Goal: Task Accomplishment & Management: Manage account settings

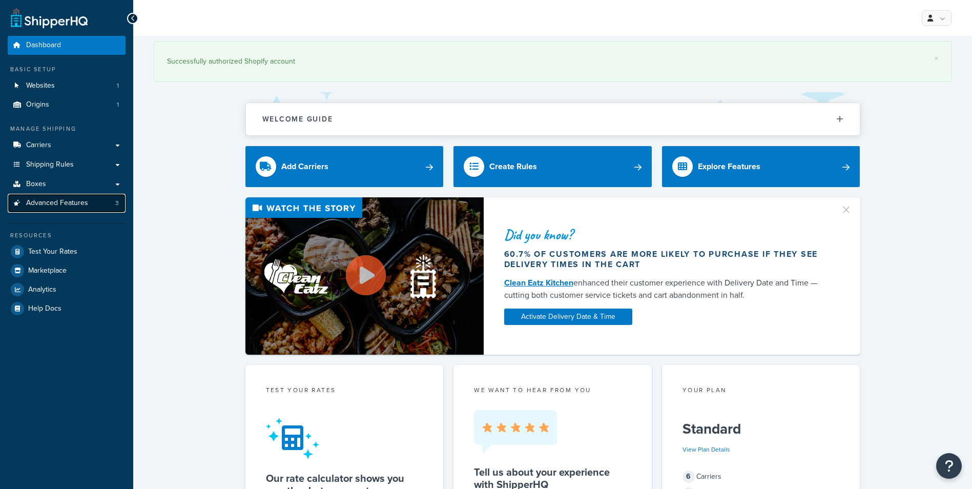
drag, startPoint x: 65, startPoint y: 203, endPoint x: 54, endPoint y: 198, distance: 11.5
drag, startPoint x: 54, startPoint y: 198, endPoint x: 38, endPoint y: 205, distance: 17.2
click at [38, 205] on span "Advanced Features" at bounding box center [57, 203] width 62 height 9
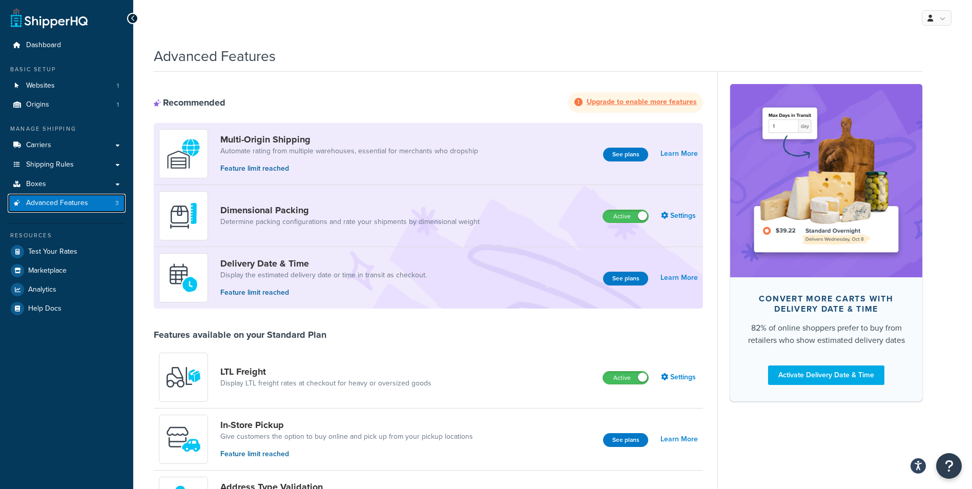
click at [47, 203] on span "Advanced Features" at bounding box center [57, 203] width 62 height 9
click at [64, 165] on span "Shipping Rules" at bounding box center [50, 164] width 48 height 9
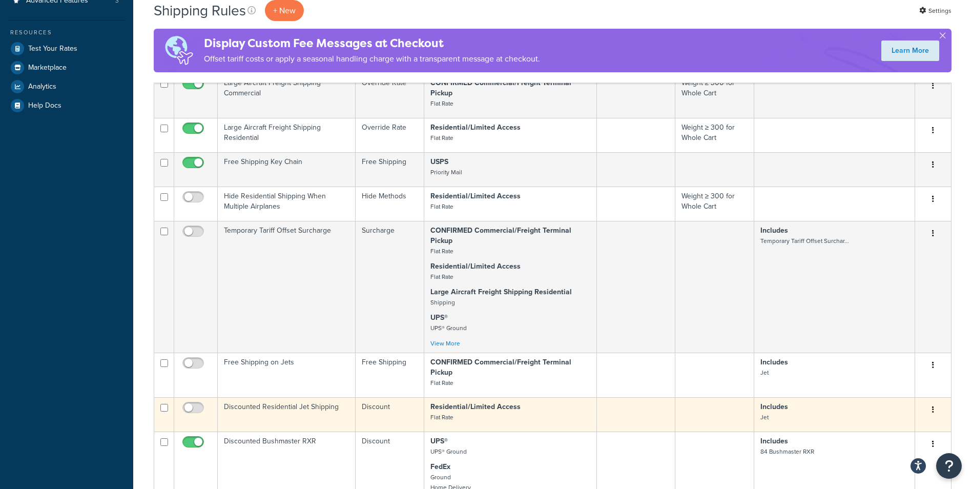
scroll to position [359, 0]
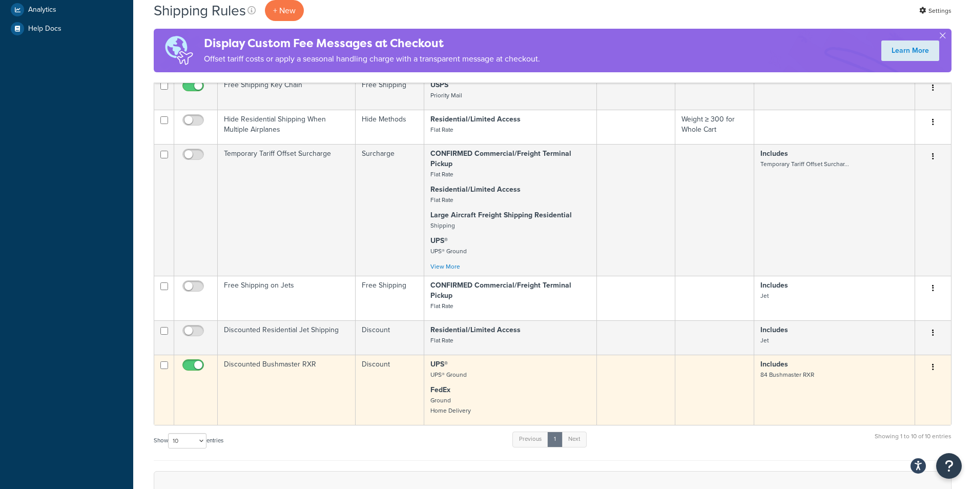
click at [311, 363] on td "Discounted Bushmaster RXR" at bounding box center [287, 390] width 138 height 70
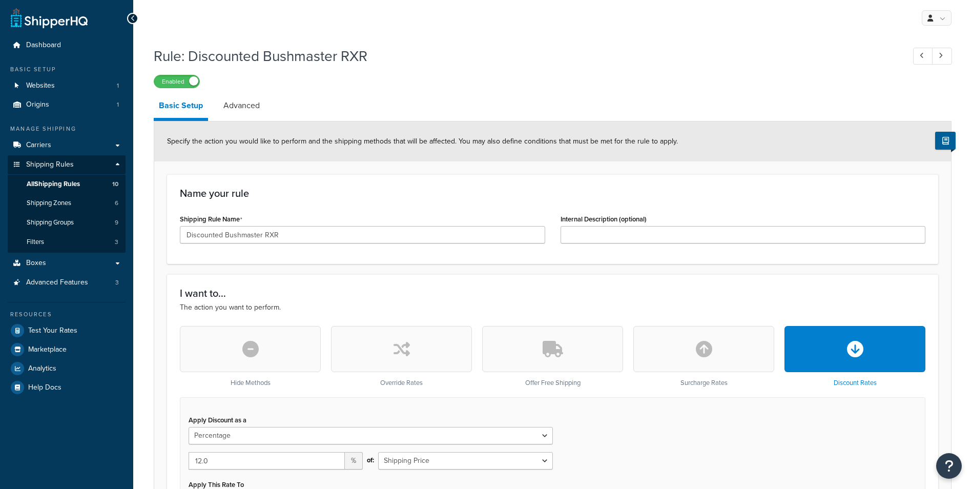
select select "PERCENTAGE"
select select "SHIPPING_GROUP"
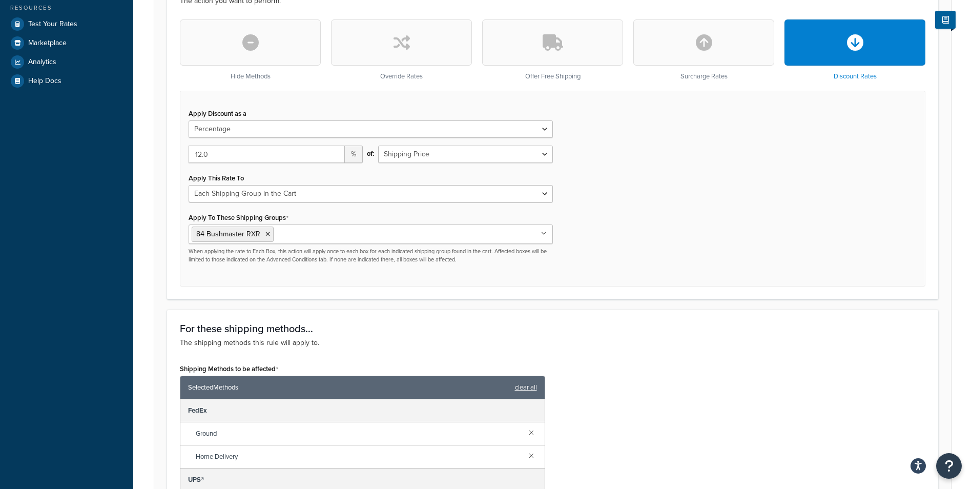
scroll to position [307, 0]
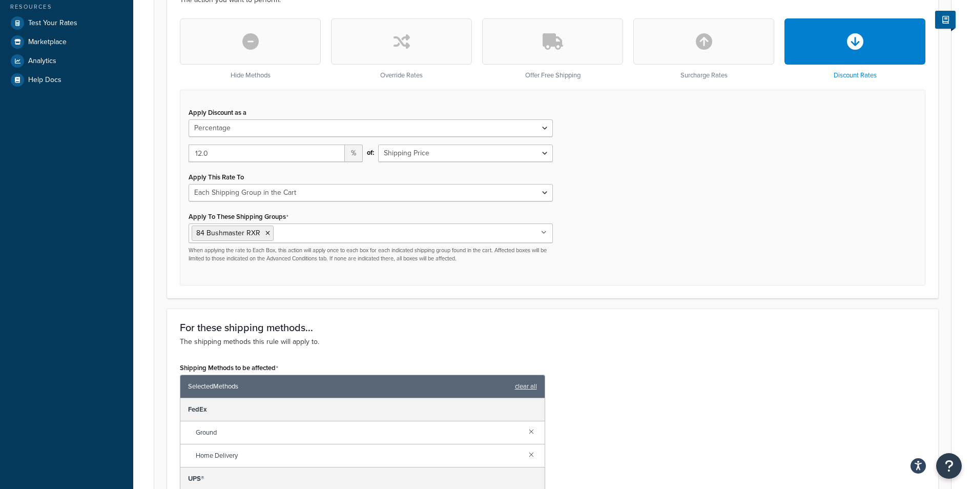
click at [350, 236] on input "Apply To These Shipping Groups" at bounding box center [321, 232] width 91 height 11
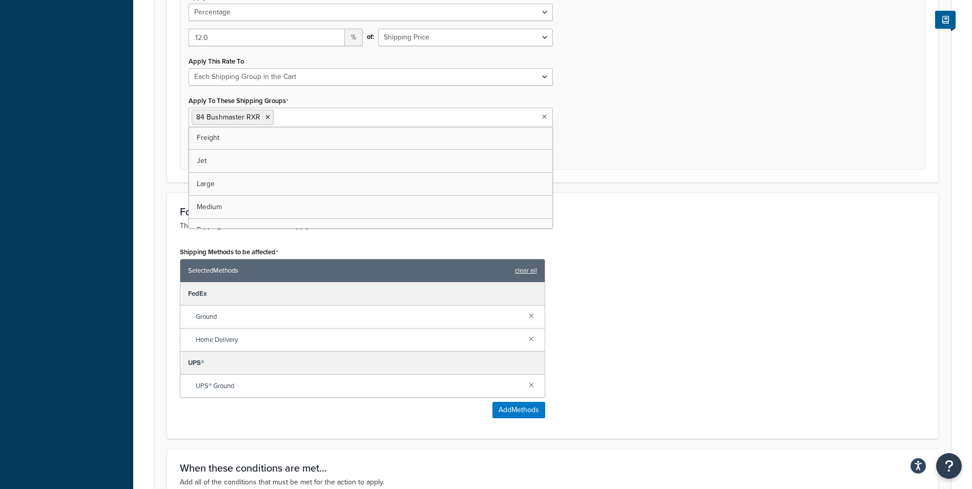
scroll to position [256, 0]
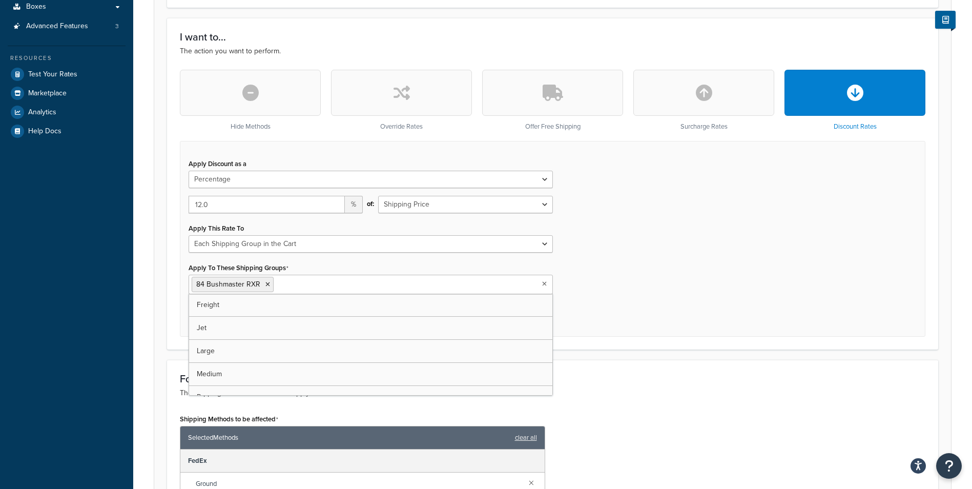
click at [680, 274] on div "Apply Discount as a Flat Rate Percentage Flat Rate & Percentage 12.0 % of: Ship…" at bounding box center [552, 239] width 745 height 196
click at [395, 288] on ul "84 Bushmaster RXR" at bounding box center [371, 284] width 364 height 19
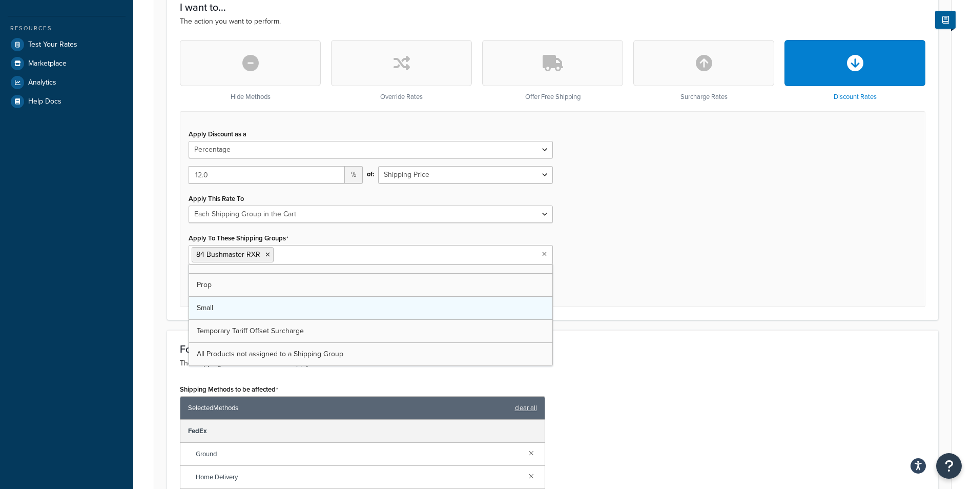
scroll to position [307, 0]
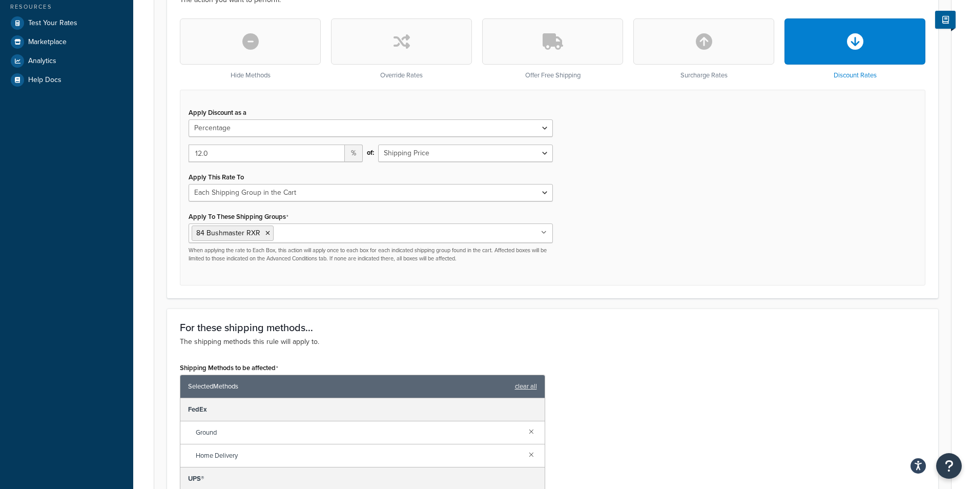
click at [702, 246] on div "Apply Discount as a Flat Rate Percentage Flat Rate & Percentage 12.0 % of: Ship…" at bounding box center [552, 188] width 745 height 196
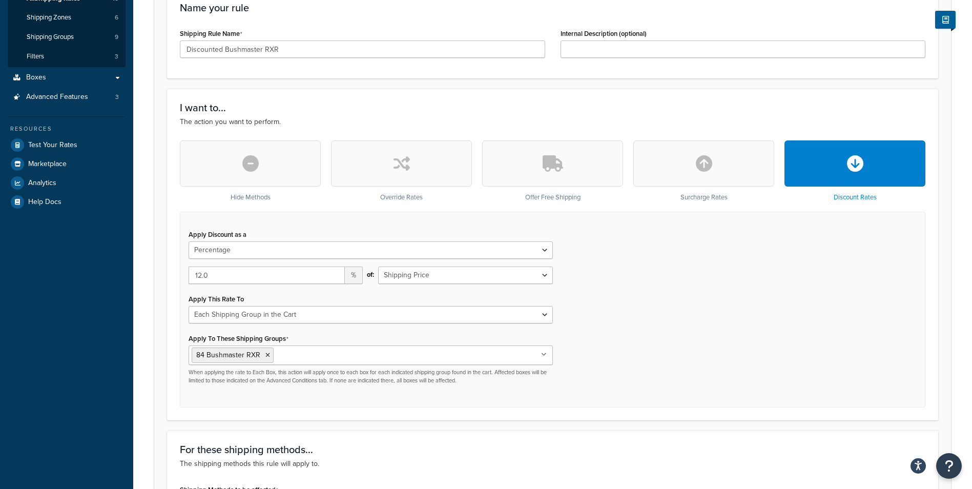
scroll to position [102, 0]
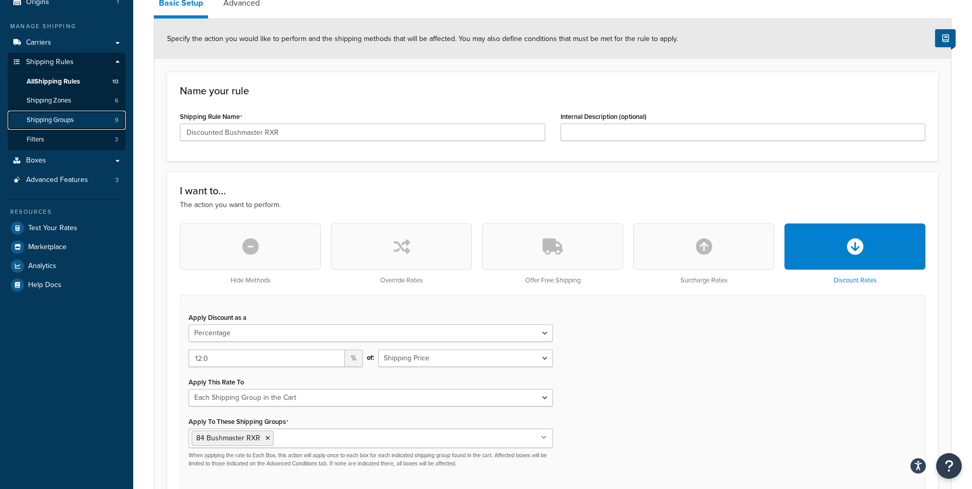
click at [47, 120] on span "Shipping Groups" at bounding box center [50, 120] width 47 height 9
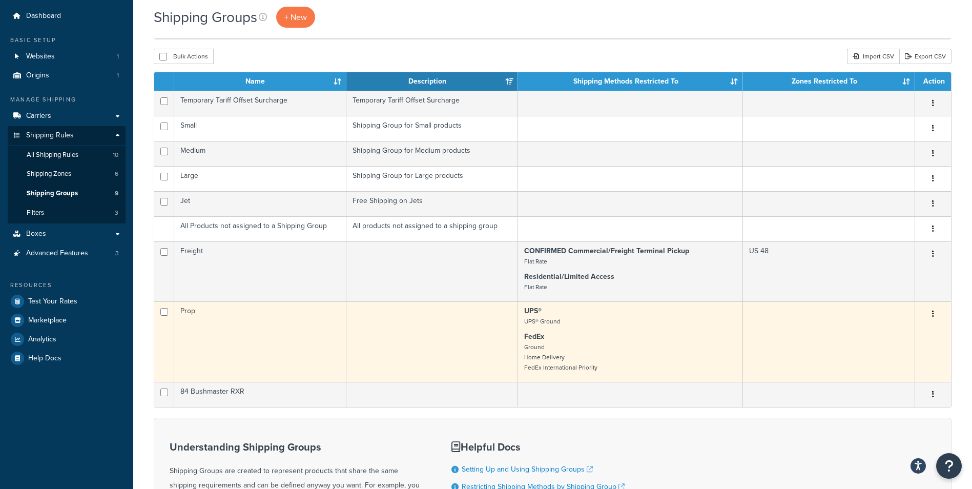
scroll to position [26, 0]
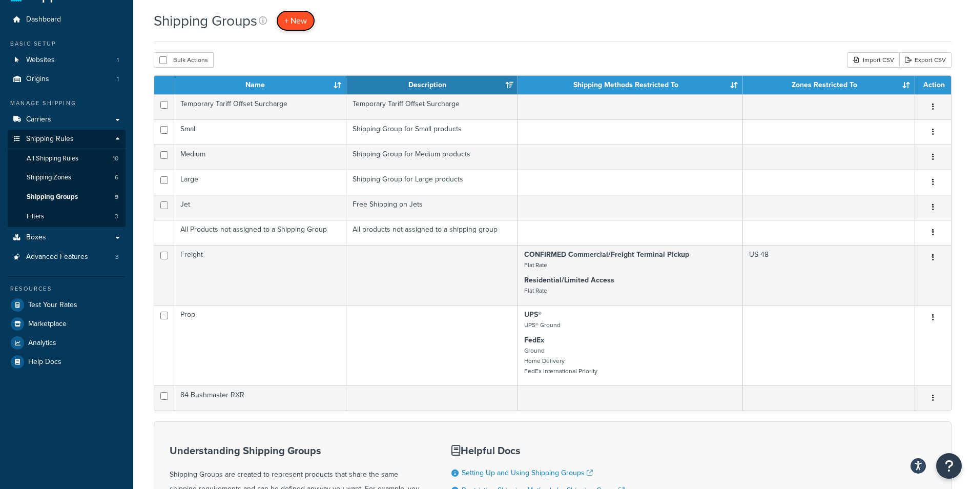
click at [307, 26] on link "+ New" at bounding box center [295, 20] width 39 height 21
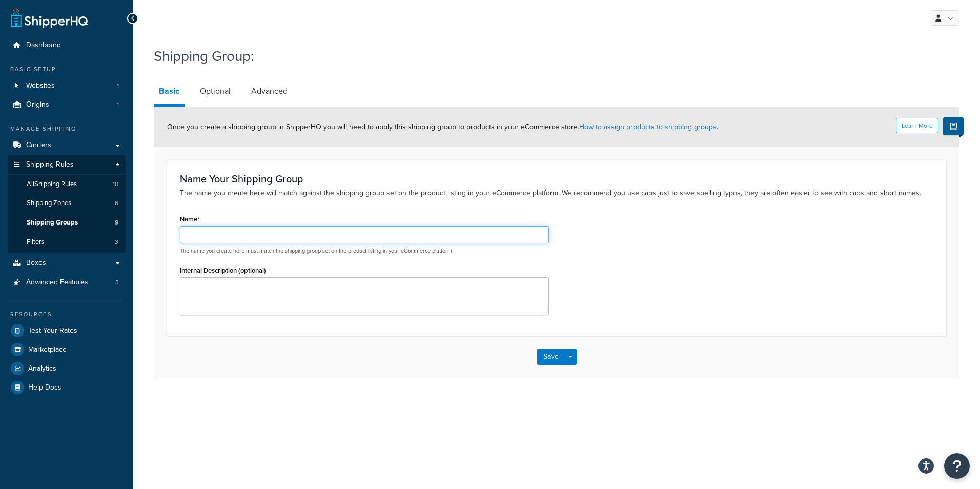
click at [201, 237] on input "Name" at bounding box center [364, 234] width 369 height 17
type input "75 Extra 260"
click at [569, 358] on span "button" at bounding box center [570, 357] width 4 height 2
click at [223, 93] on link "Optional" at bounding box center [215, 91] width 41 height 25
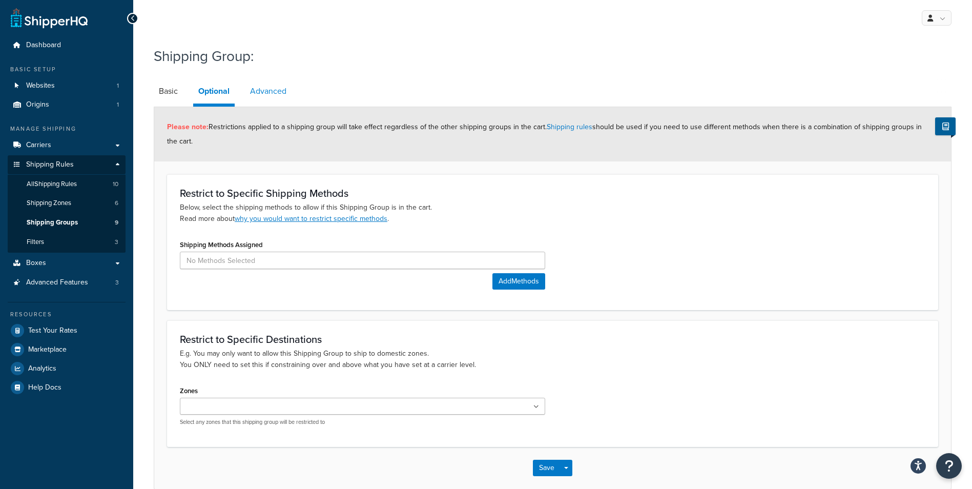
click at [255, 89] on link "Advanced" at bounding box center [268, 91] width 47 height 25
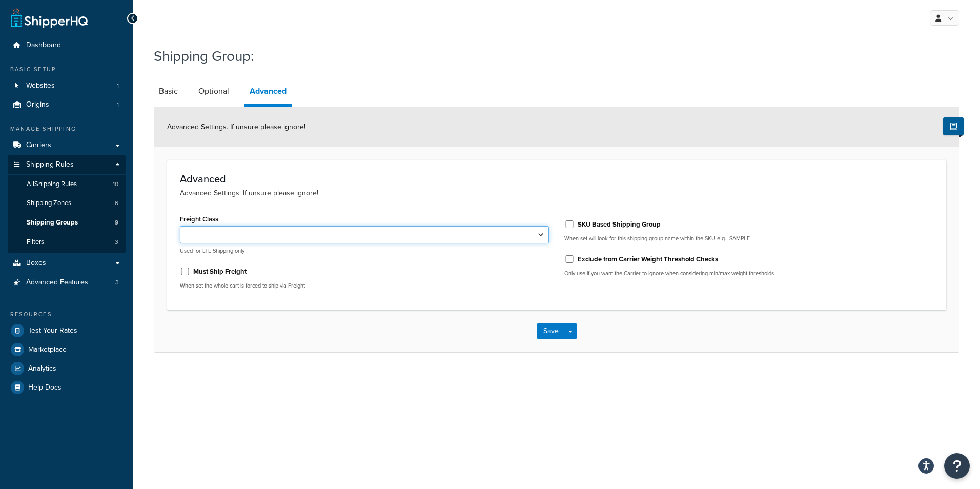
click at [313, 234] on select "50 55 60 65 70 77.5 85 92.5 100 110 125 150 175 200 250 300 400 500" at bounding box center [364, 234] width 369 height 17
click at [784, 201] on div "Advanced Advanced Settings. If unsure please ignore! Freight Class 50 55 60 65 …" at bounding box center [556, 235] width 779 height 150
click at [165, 94] on link "Basic" at bounding box center [168, 91] width 29 height 25
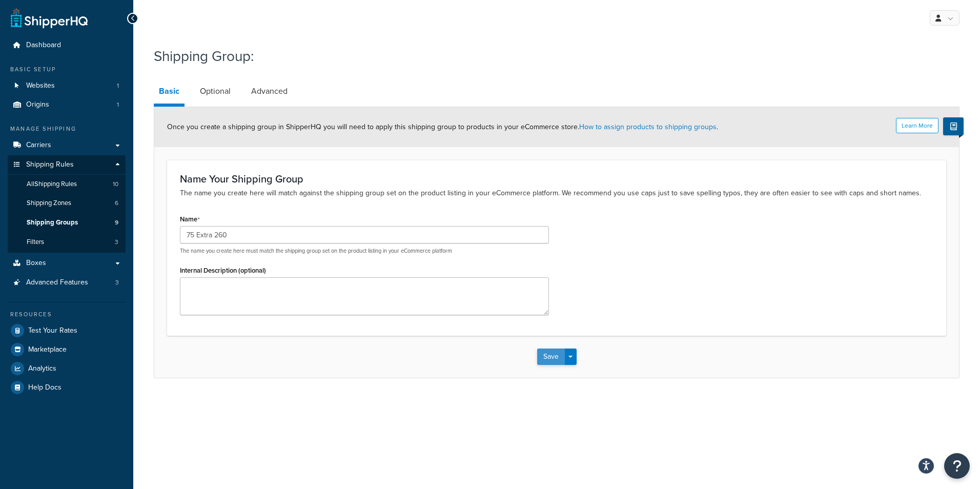
click at [548, 361] on button "Save" at bounding box center [551, 356] width 28 height 16
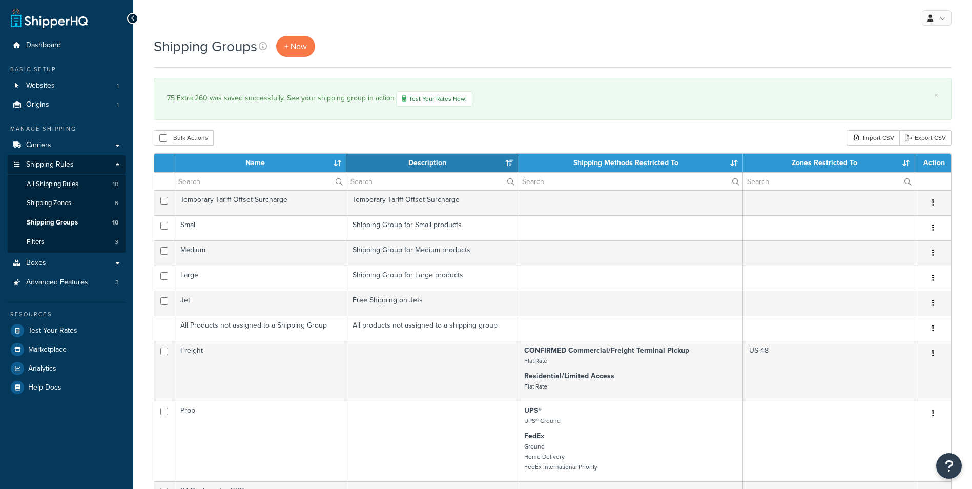
select select "15"
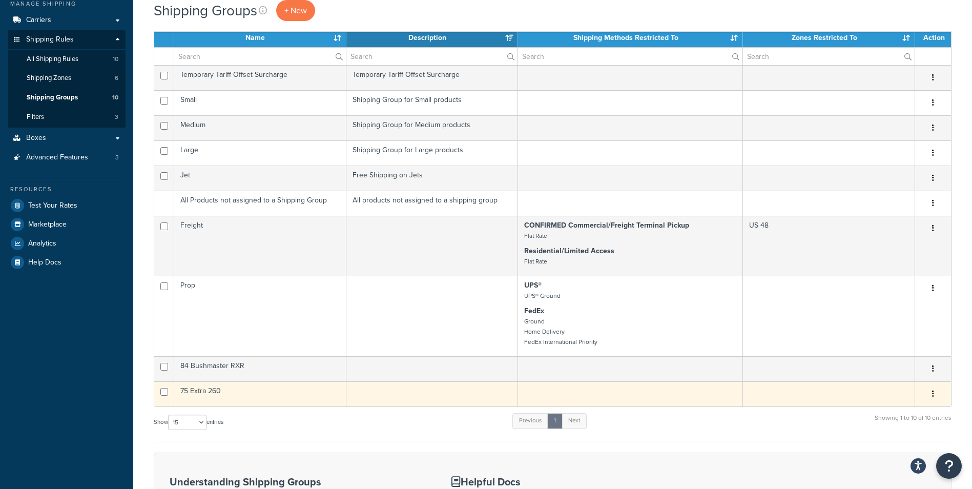
scroll to position [205, 0]
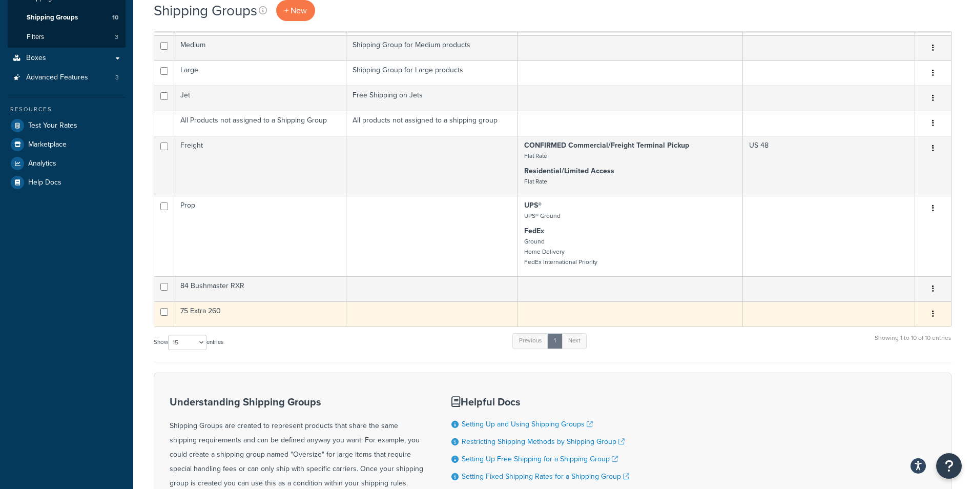
click at [224, 323] on td "75 Extra 260" at bounding box center [260, 313] width 172 height 25
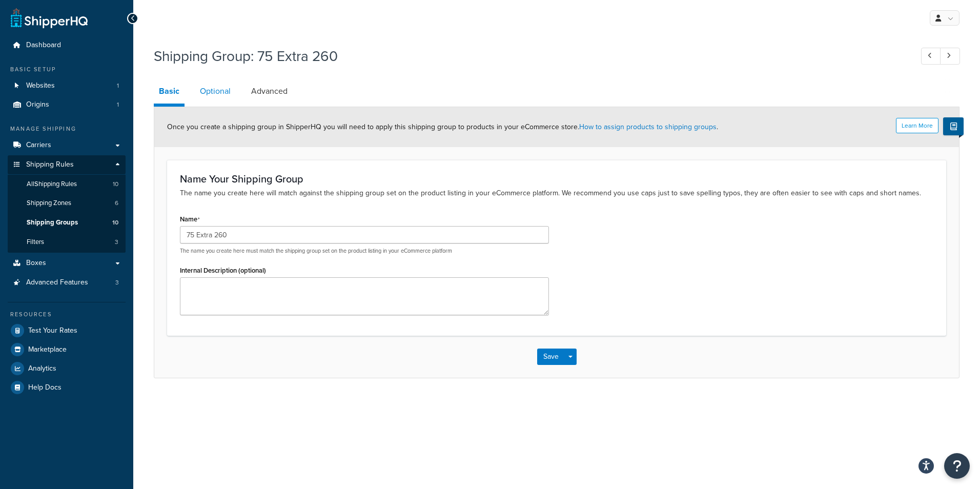
click at [211, 92] on link "Optional" at bounding box center [215, 91] width 41 height 25
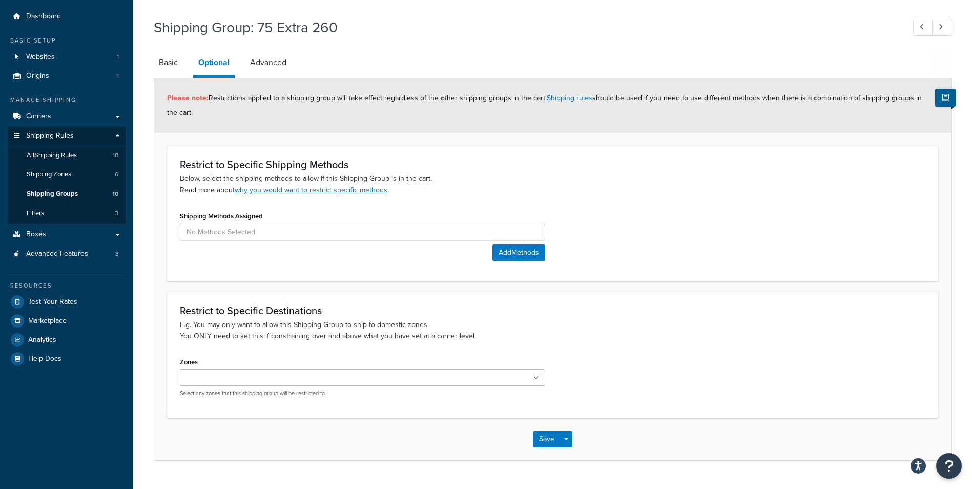
scroll to position [51, 0]
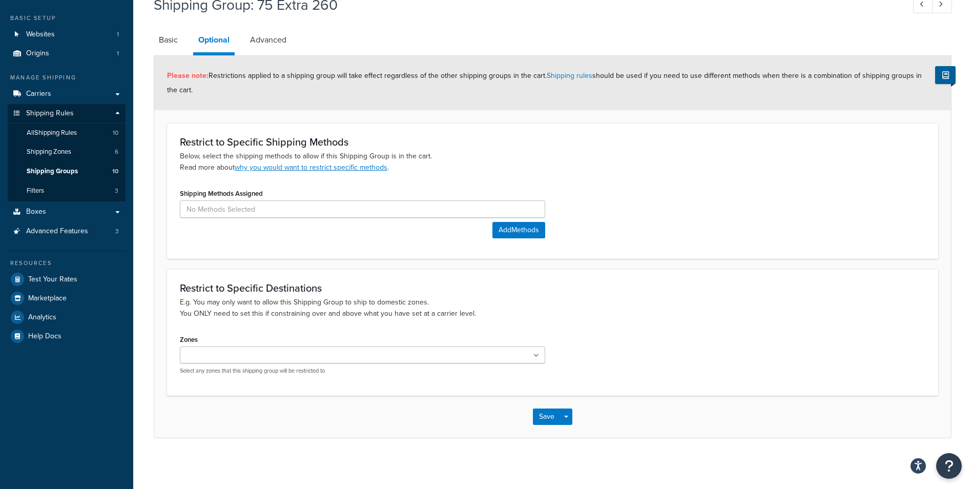
click at [522, 356] on ul at bounding box center [362, 354] width 365 height 17
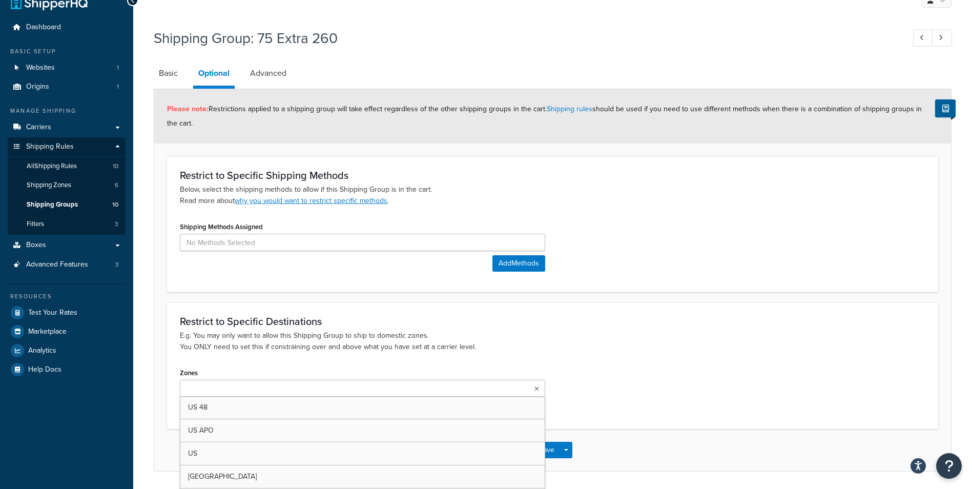
scroll to position [0, 0]
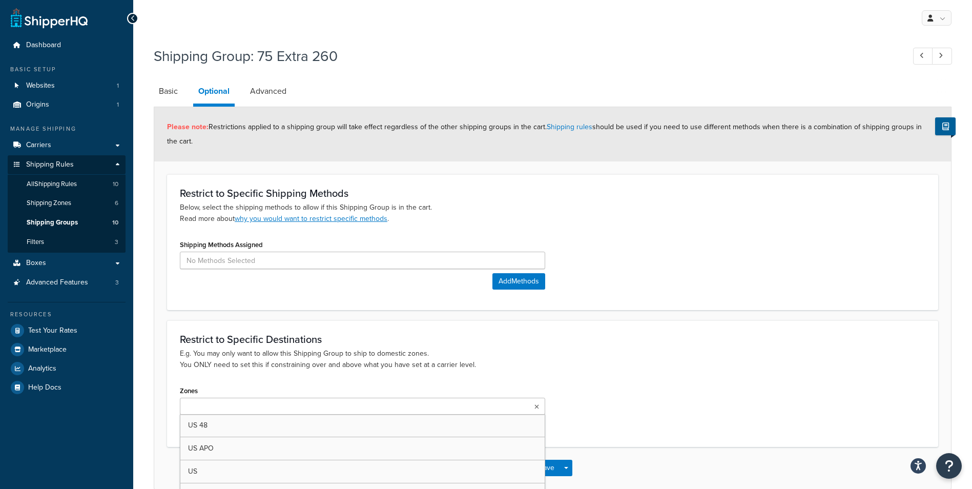
click at [601, 335] on h3 "Restrict to Specific Destinations" at bounding box center [552, 339] width 745 height 11
click at [58, 188] on span "All Shipping Rules" at bounding box center [52, 184] width 50 height 9
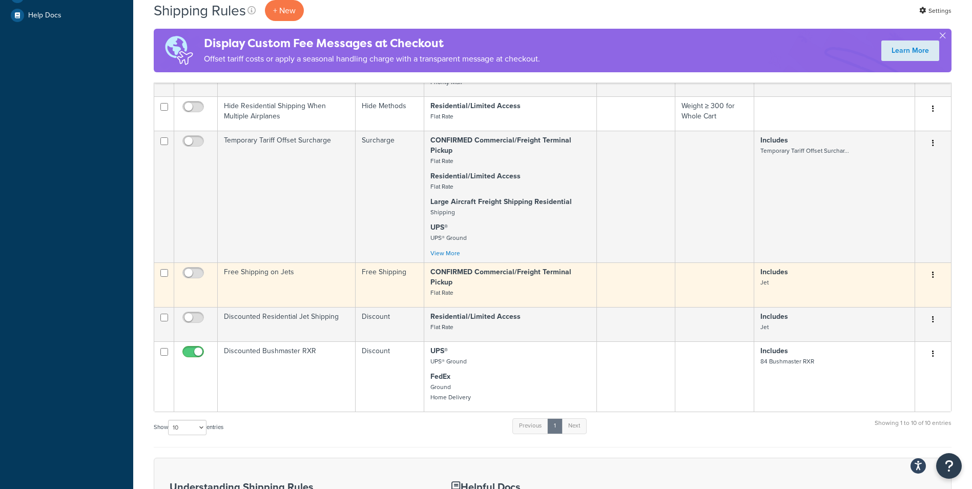
scroll to position [410, 0]
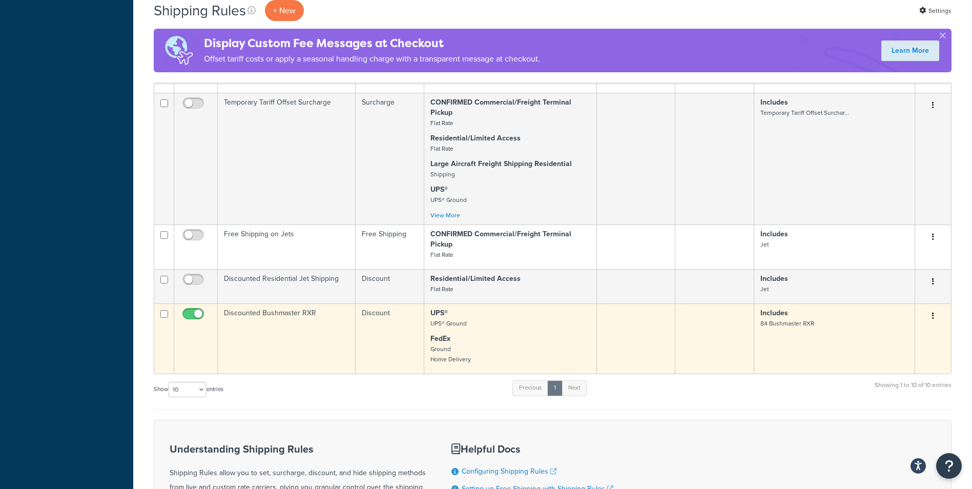
click at [350, 325] on td "Discounted Bushmaster RXR" at bounding box center [287, 338] width 138 height 70
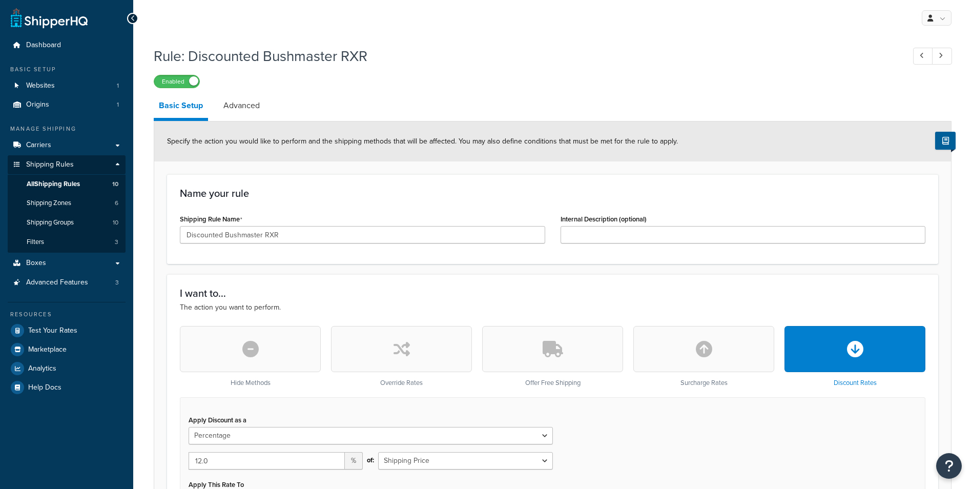
select select "PERCENTAGE"
select select "SHIPPING_GROUP"
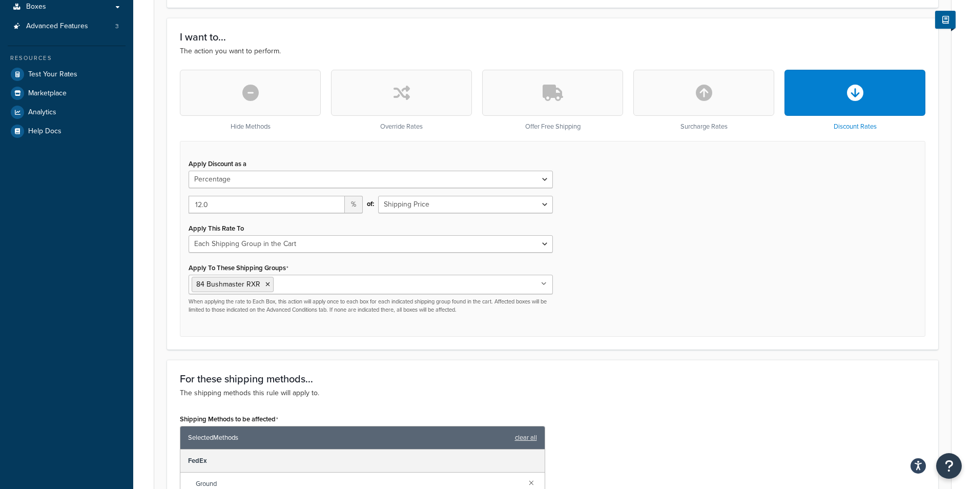
click at [410, 281] on ul "84 Bushmaster RXR" at bounding box center [371, 284] width 364 height 19
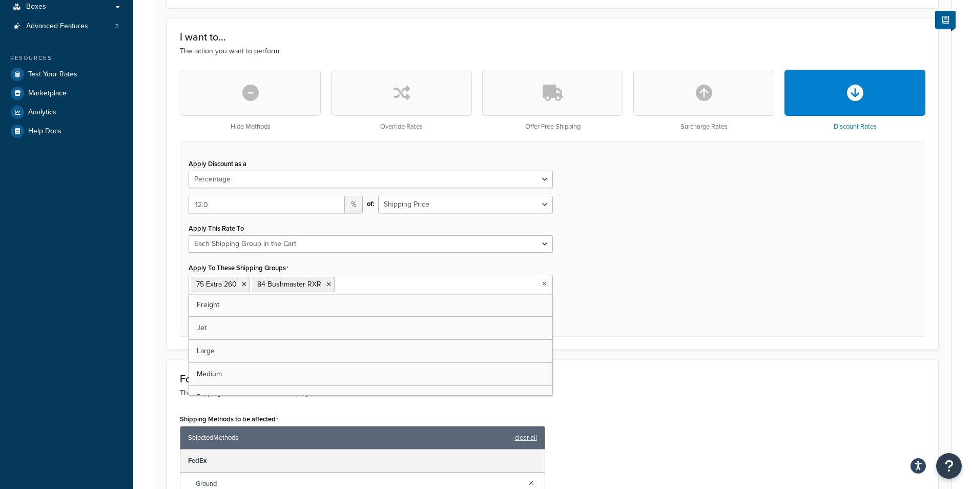
click at [611, 242] on div "Apply Discount as a Flat Rate Percentage Flat Rate & Percentage 12.0 % of: Ship…" at bounding box center [552, 239] width 745 height 196
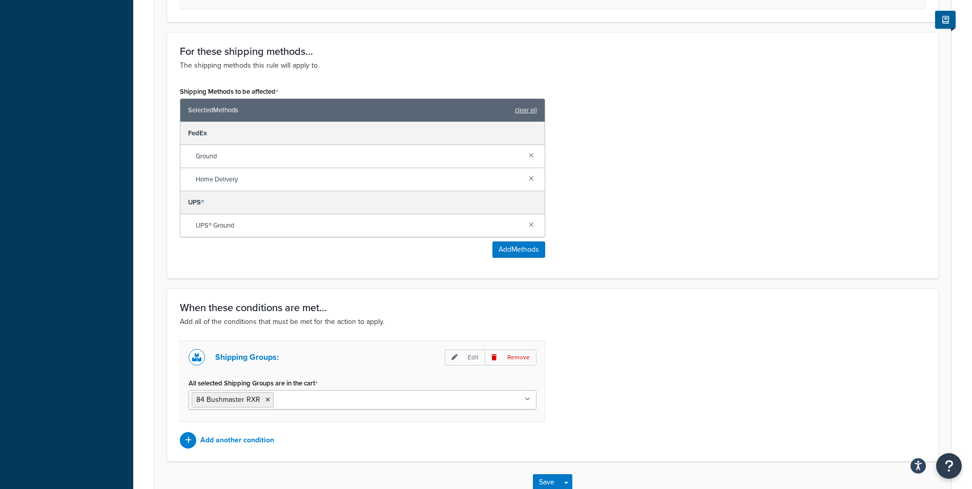
scroll to position [651, 0]
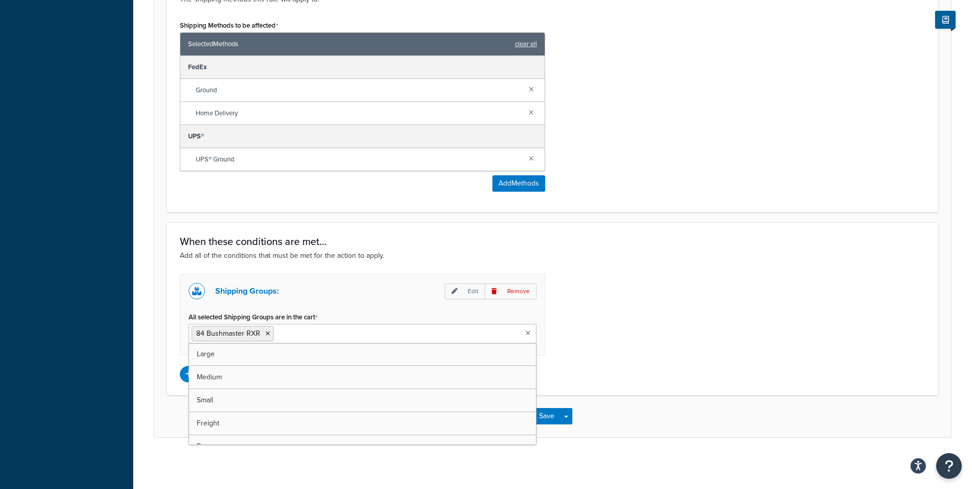
click at [357, 340] on ul "84 Bushmaster RXR" at bounding box center [363, 333] width 348 height 19
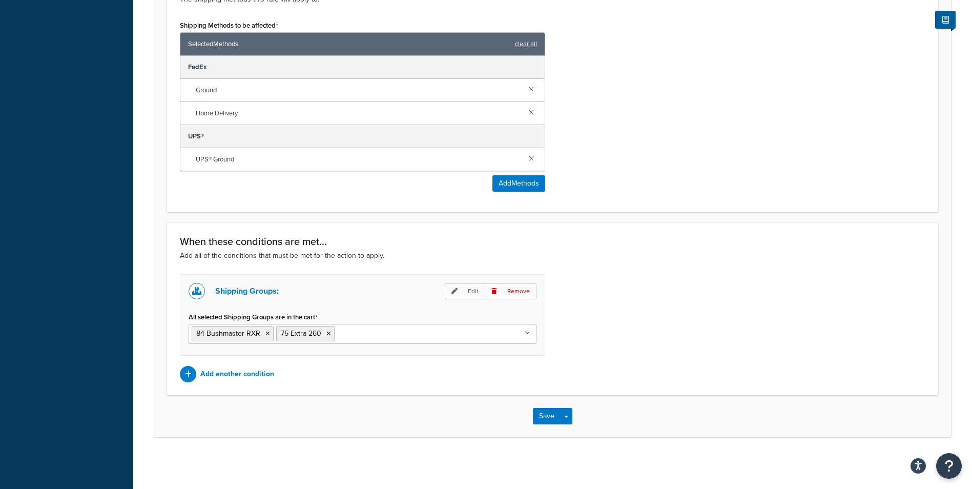
click at [667, 313] on div "Shipping Groups: Edit Remove All selected Shipping Groups are in the cart 84 Bu…" at bounding box center [552, 328] width 761 height 108
click at [546, 413] on button "Save" at bounding box center [547, 416] width 28 height 16
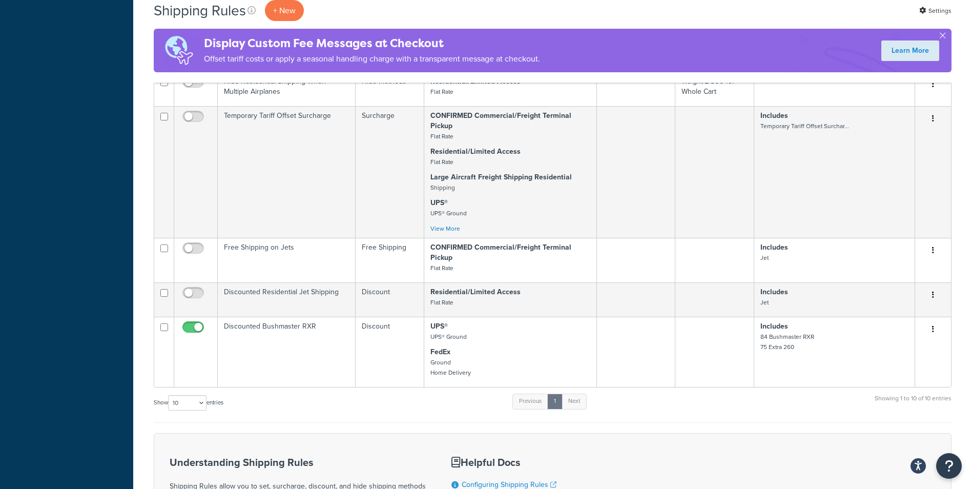
scroll to position [512, 0]
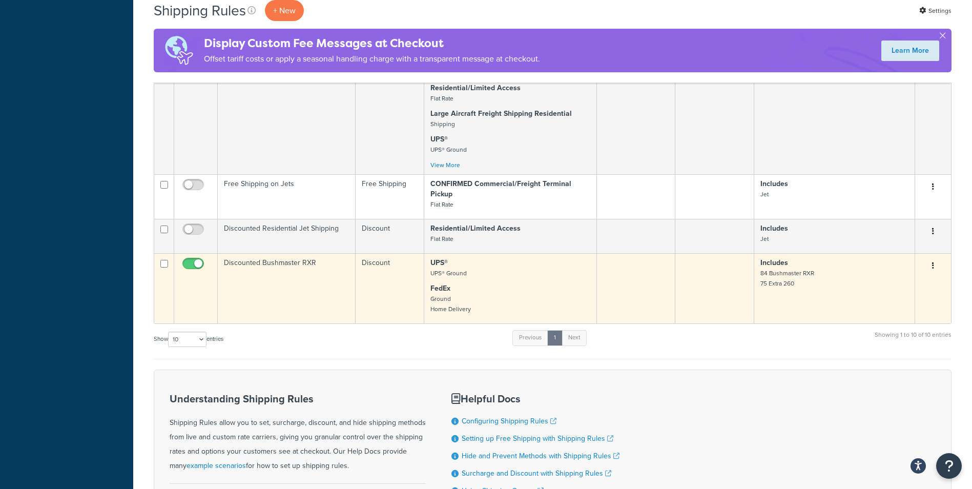
click at [315, 269] on td "Discounted Bushmaster RXR" at bounding box center [287, 288] width 138 height 70
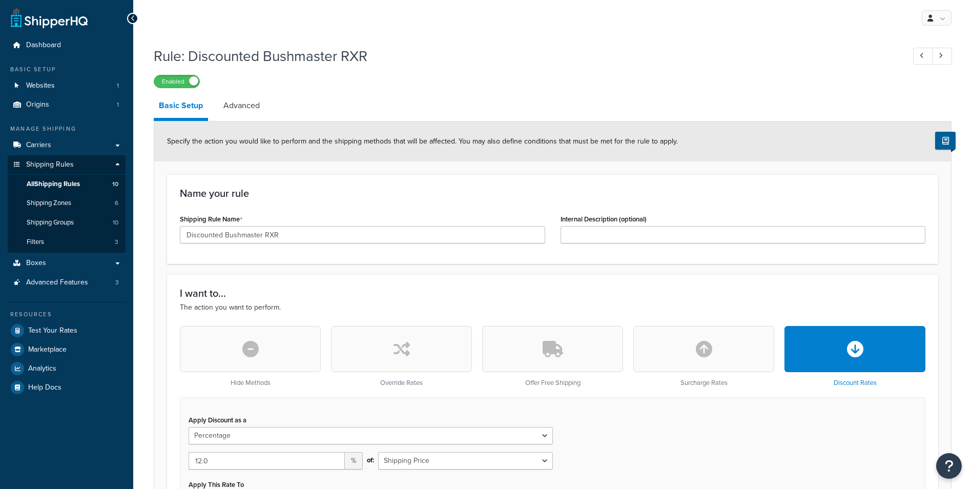
select select "PERCENTAGE"
select select "SHIPPING_GROUP"
